Goal: Navigation & Orientation: Understand site structure

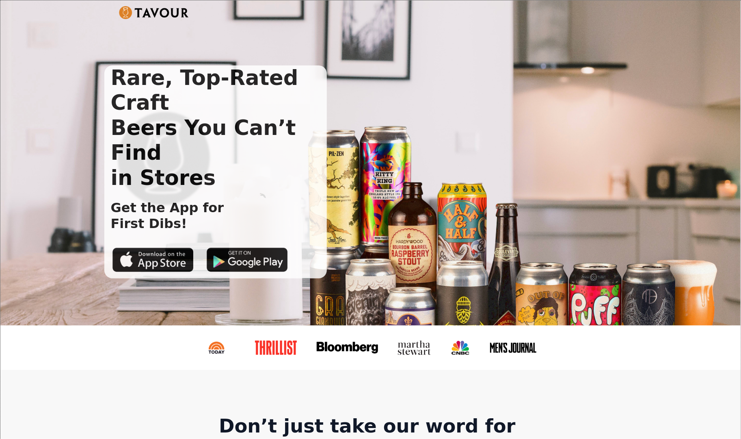
click at [52, 75] on div "Rare, Top-Rated Craft Beers You Can’t Find in Stores Get the App for First Dibs!" at bounding box center [370, 162] width 740 height 325
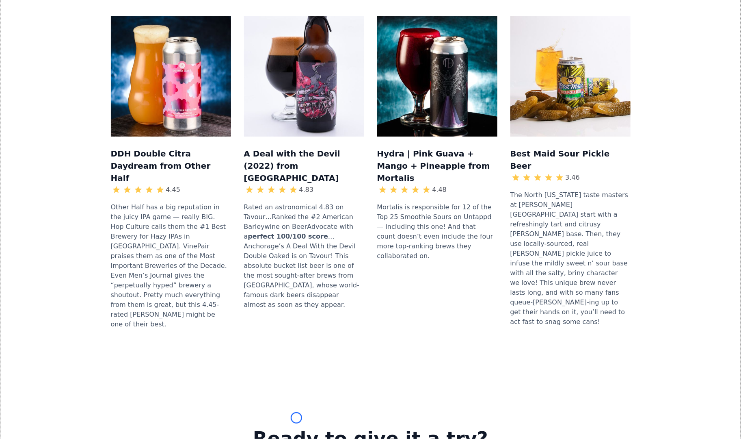
scroll to position [912, 0]
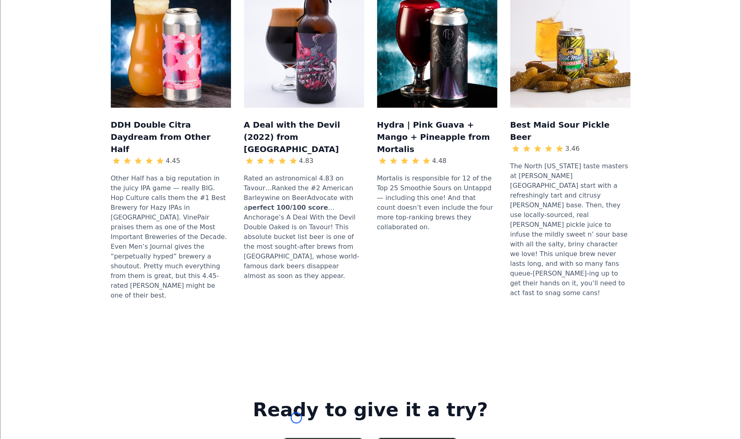
click at [52, 75] on div "DDH Double Citra Daydream from Other Half 4.45 Other Half has a big reputation …" at bounding box center [370, 147] width 714 height 372
click at [44, 53] on div "DDH Double Citra Daydream from Other Half 4.45 Other Half has a big reputation …" at bounding box center [370, 147] width 714 height 372
click at [71, 57] on div "DDH Double Citra Daydream from Other Half 4.45 Other Half has a big reputation …" at bounding box center [370, 147] width 714 height 372
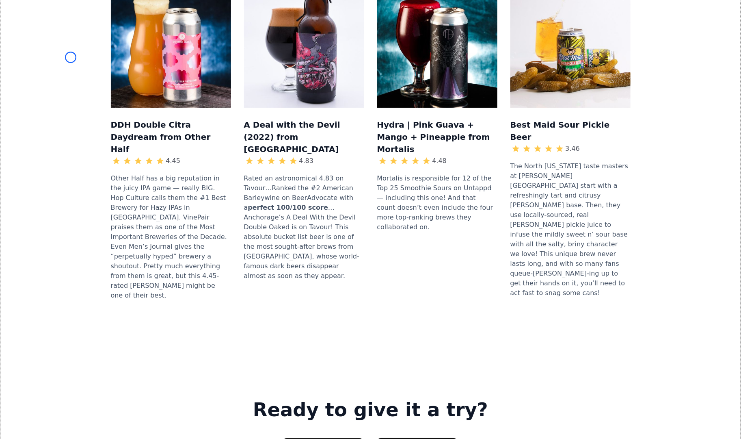
scroll to position [1177, 0]
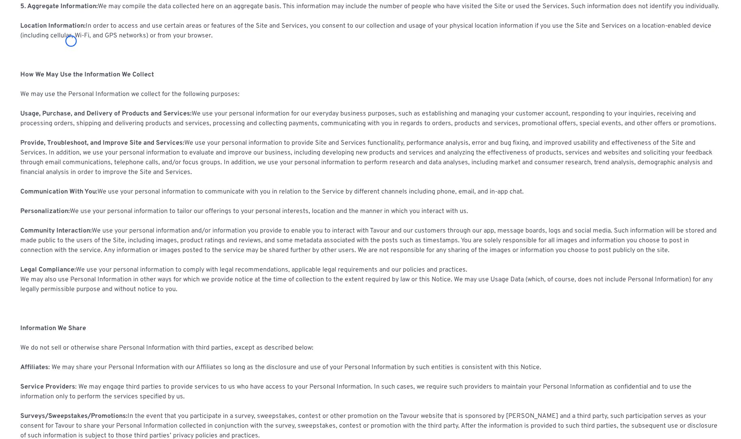
scroll to position [355, 0]
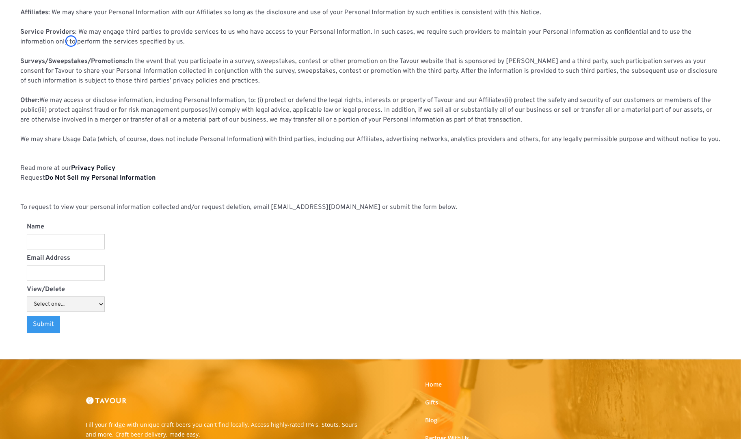
scroll to position [794, 0]
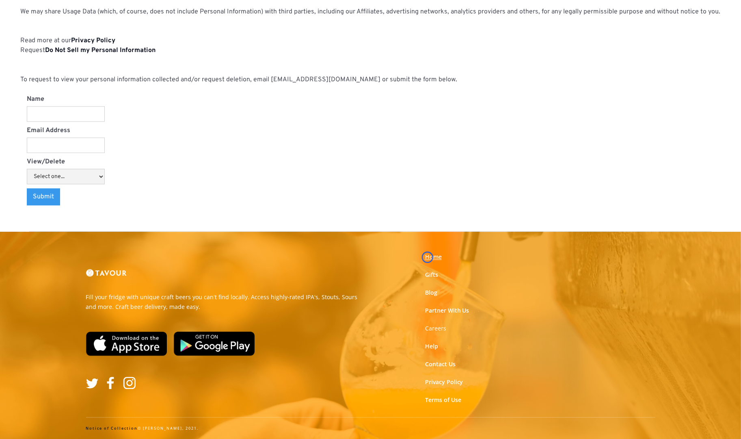
click at [428, 257] on link "Home" at bounding box center [433, 257] width 17 height 8
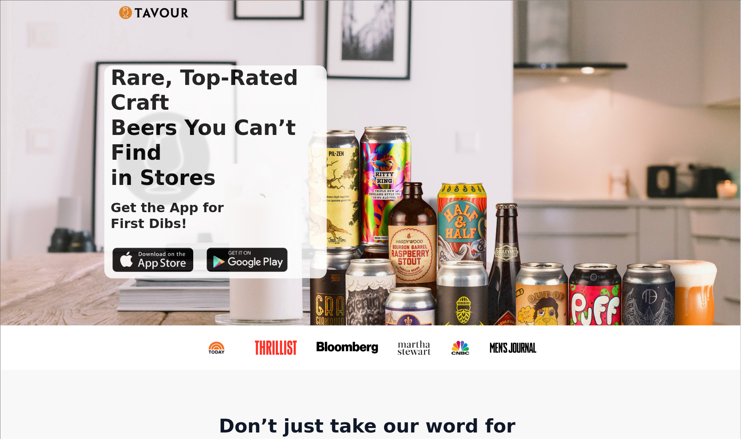
click at [428, 257] on div "Rare, Top-Rated Craft Beers You Can’t Find in Stores Get the App for First Dibs!" at bounding box center [370, 162] width 740 height 325
click at [55, 67] on div "Rare, Top-Rated Craft Beers You Can’t Find in Stores Get the App for First Dibs!" at bounding box center [370, 162] width 740 height 325
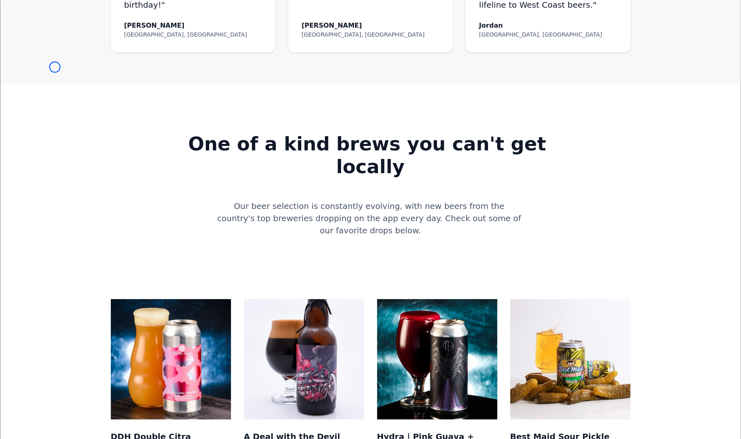
scroll to position [700, 0]
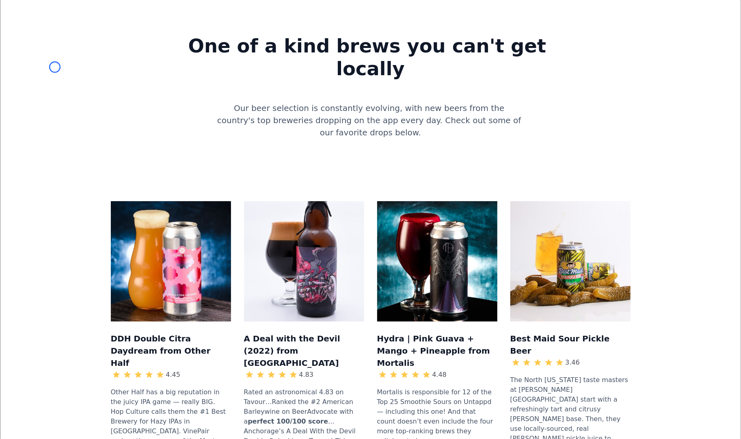
click at [55, 67] on div "One of a kind brews you can't get locally Our beer selection is constantly evol…" at bounding box center [370, 80] width 714 height 148
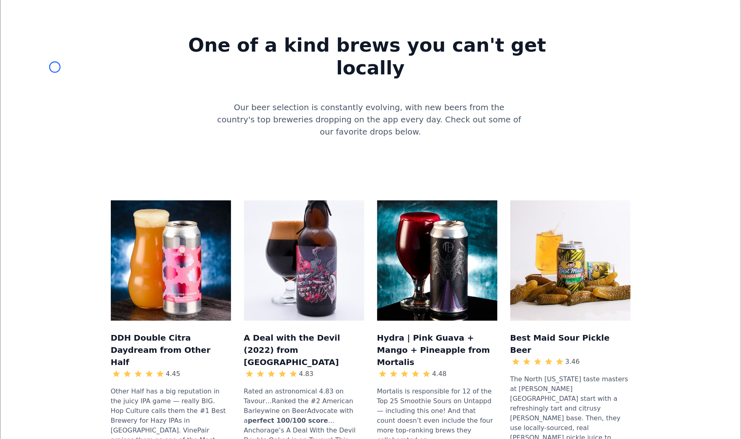
scroll to position [128, 0]
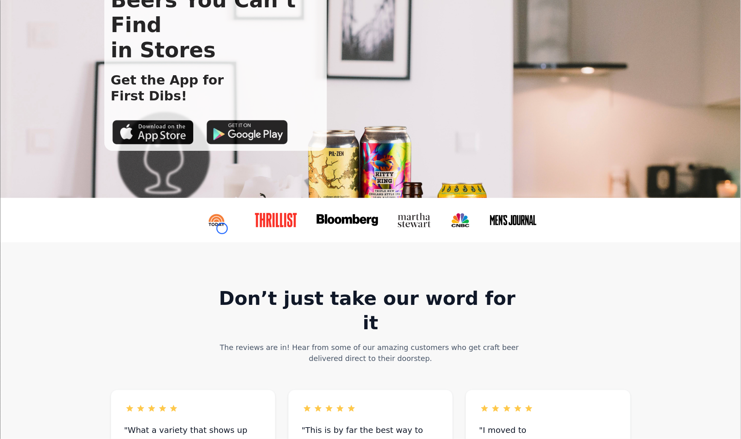
click at [222, 228] on link at bounding box center [220, 219] width 56 height 27
